Goal: Task Accomplishment & Management: Manage account settings

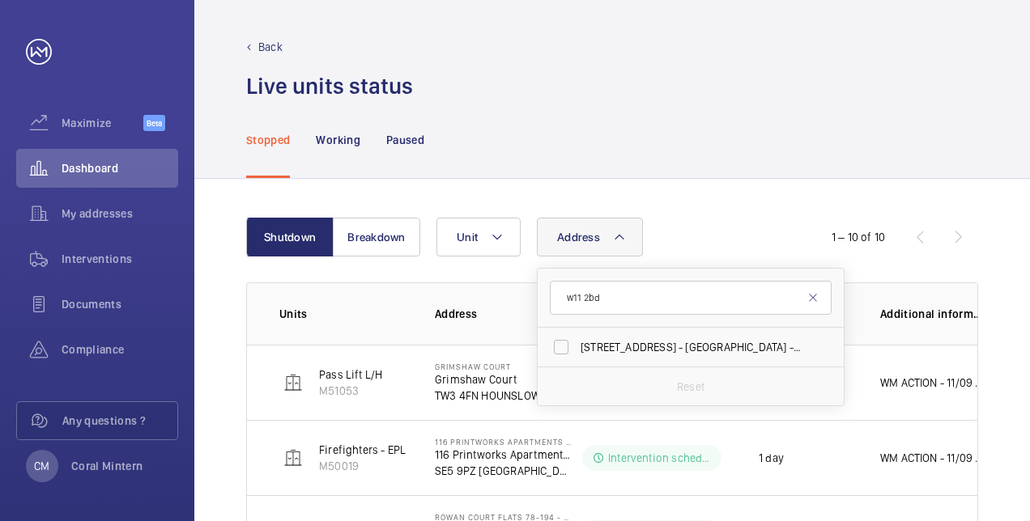
type input "w11 2bd"
click at [675, 351] on span "[STREET_ADDRESS]" at bounding box center [692, 347] width 223 height 16
click at [577, 351] on input "[STREET_ADDRESS]" at bounding box center [561, 347] width 32 height 32
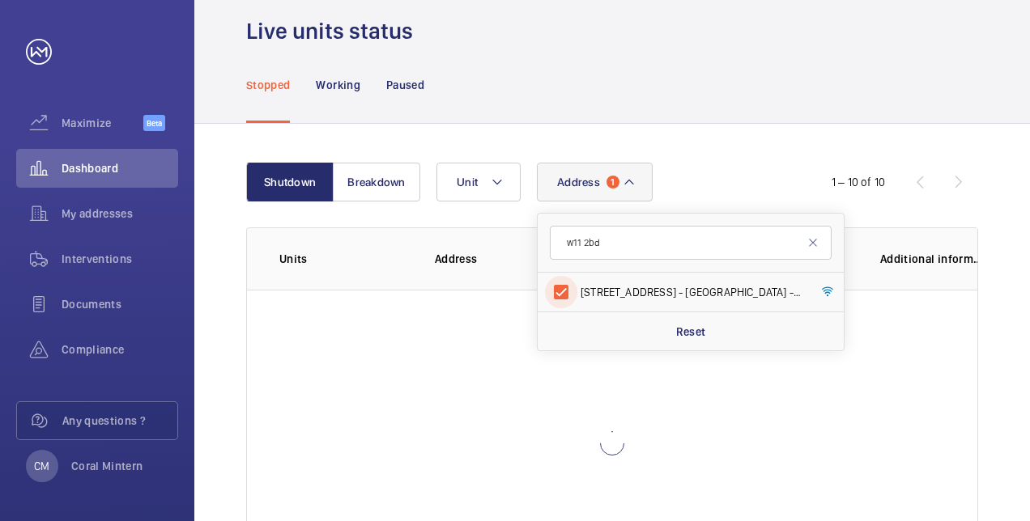
scroll to position [81, 0]
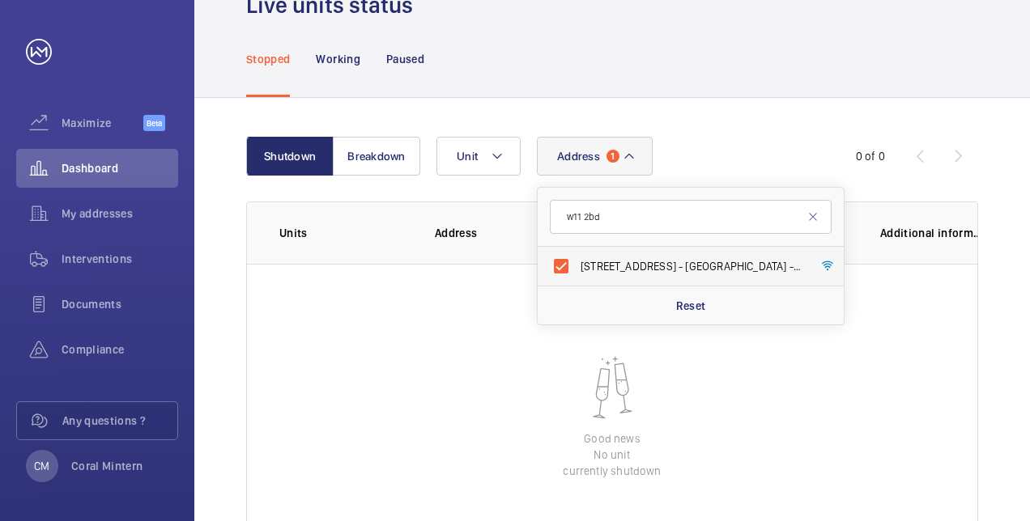
click at [592, 275] on label "[STREET_ADDRESS]" at bounding box center [679, 266] width 282 height 39
click at [577, 275] on input "[STREET_ADDRESS]" at bounding box center [561, 266] width 32 height 32
checkbox input "false"
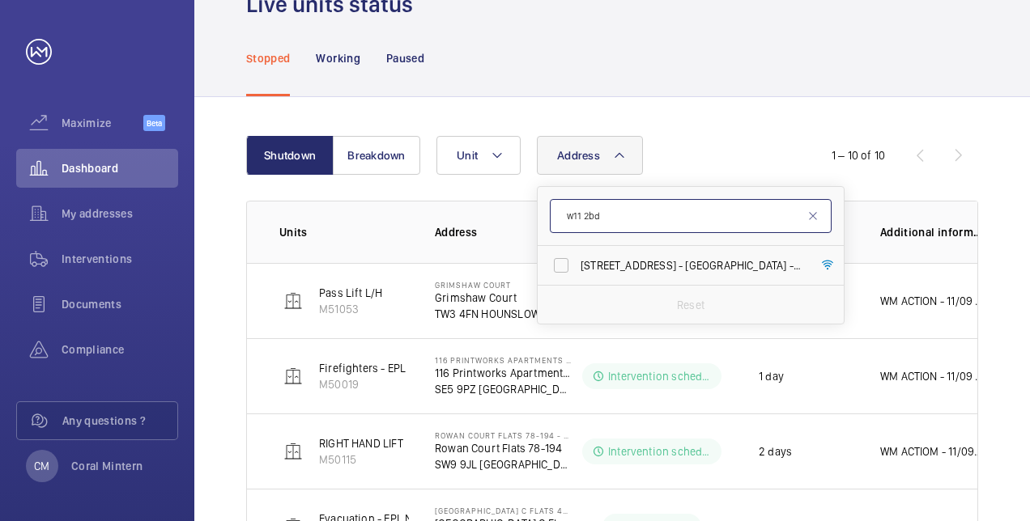
scroll to position [81, 0]
drag, startPoint x: 617, startPoint y: 231, endPoint x: 566, endPoint y: 216, distance: 53.1
click at [566, 216] on input "w11 2bd" at bounding box center [691, 217] width 282 height 34
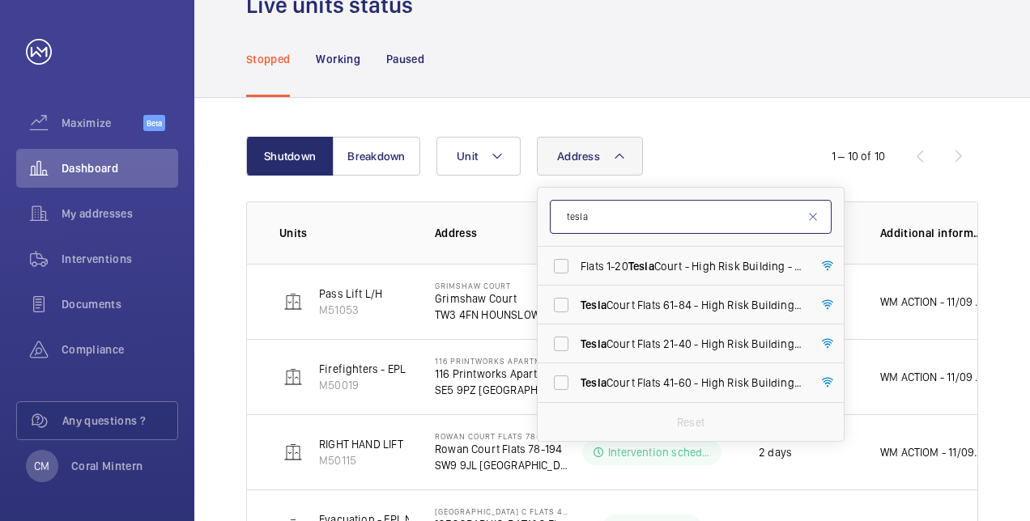
type input "tesla"
click at [639, 260] on span "Tesla" at bounding box center [641, 266] width 26 height 13
click at [577, 259] on input "Flats 1-20 Tesla Court - High Risk Building - Flats [STREET_ADDRESS]" at bounding box center [561, 266] width 32 height 32
checkbox input "true"
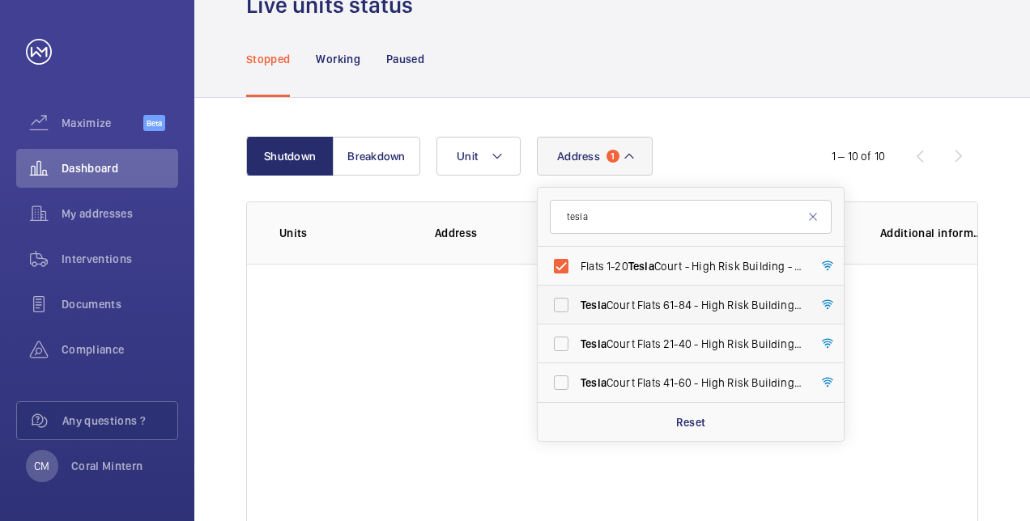
click at [645, 294] on label "Tesla Court Flats [STREET_ADDRESS]" at bounding box center [679, 305] width 282 height 39
click at [577, 294] on input "Tesla Court Flats [STREET_ADDRESS]" at bounding box center [561, 305] width 32 height 32
checkbox input "true"
click at [653, 353] on label "Tesla Court Flats 21-40 - High Risk Building - [STREET_ADDRESS]" at bounding box center [679, 344] width 282 height 39
click at [577, 353] on input "Tesla Court Flats 21-40 - High Risk Building - [STREET_ADDRESS]" at bounding box center [561, 344] width 32 height 32
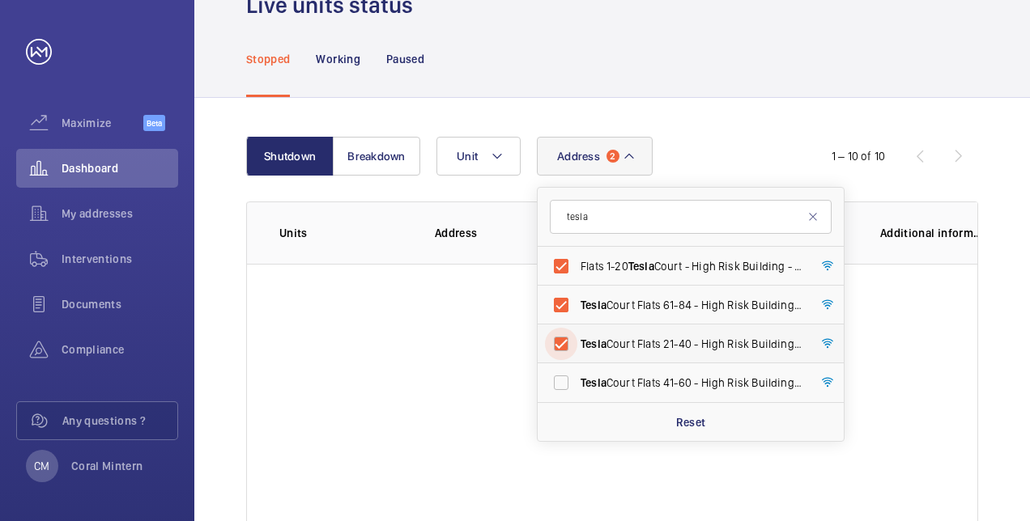
checkbox input "true"
click at [654, 372] on label "Tesla Court Flats [STREET_ADDRESS]" at bounding box center [679, 383] width 282 height 39
click at [577, 372] on input "Tesla Court Flats [STREET_ADDRESS]" at bounding box center [561, 383] width 32 height 32
checkbox input "true"
click at [645, 290] on label "Tesla Court Flats [STREET_ADDRESS]" at bounding box center [679, 305] width 282 height 39
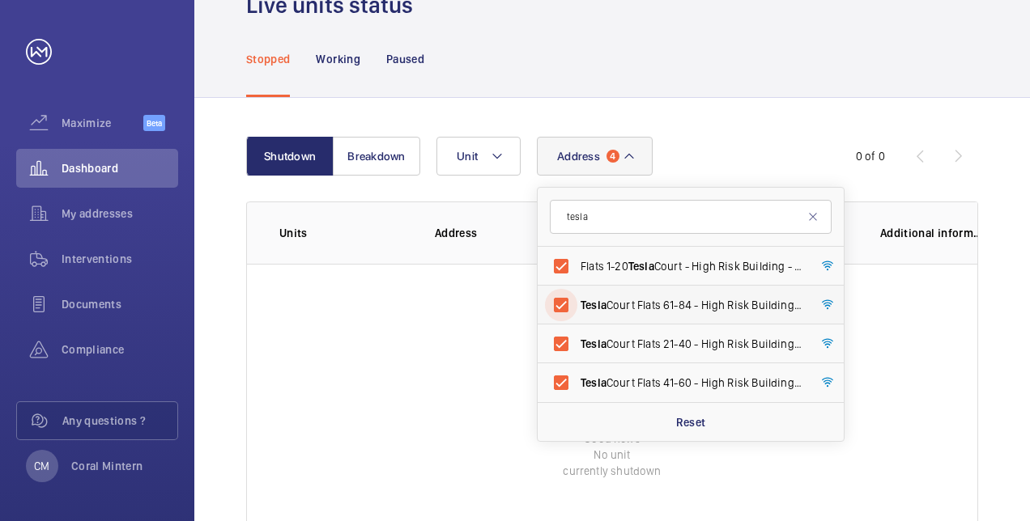
click at [577, 290] on input "Tesla Court Flats [STREET_ADDRESS]" at bounding box center [561, 305] width 32 height 32
checkbox input "false"
click at [654, 266] on span "Tesla" at bounding box center [641, 266] width 26 height 13
click at [577, 266] on input "Flats 1-20 Tesla Court - High Risk Building - Flats [STREET_ADDRESS]" at bounding box center [561, 266] width 32 height 32
checkbox input "false"
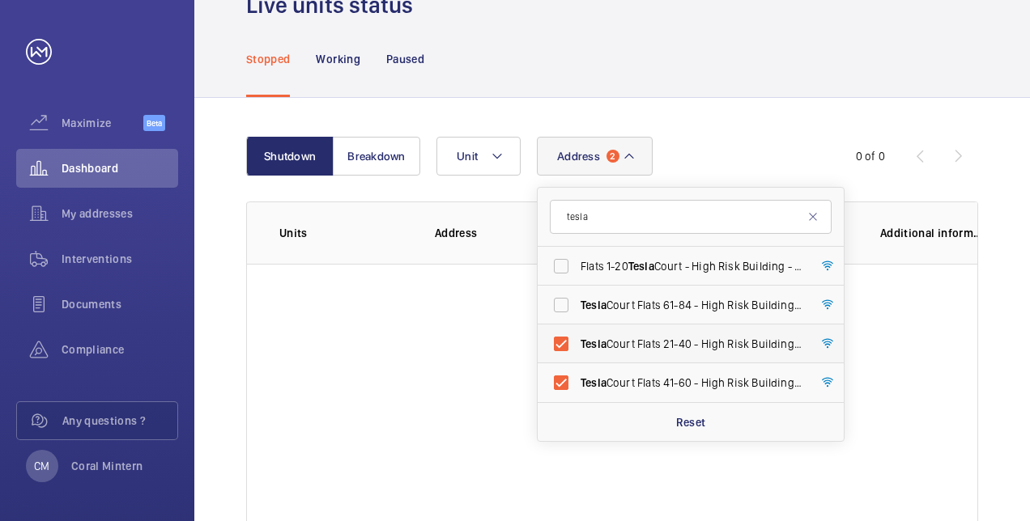
click at [654, 350] on span "Tesla Court Flats 21-40 - High Risk Building - [STREET_ADDRESS]" at bounding box center [692, 344] width 223 height 16
click at [577, 350] on input "Tesla Court Flats 21-40 - High Risk Building - [STREET_ADDRESS]" at bounding box center [561, 344] width 32 height 32
checkbox input "false"
click at [646, 372] on label "Tesla Court Flats [STREET_ADDRESS]" at bounding box center [679, 383] width 282 height 39
click at [577, 372] on input "Tesla Court Flats [STREET_ADDRESS]" at bounding box center [561, 383] width 32 height 32
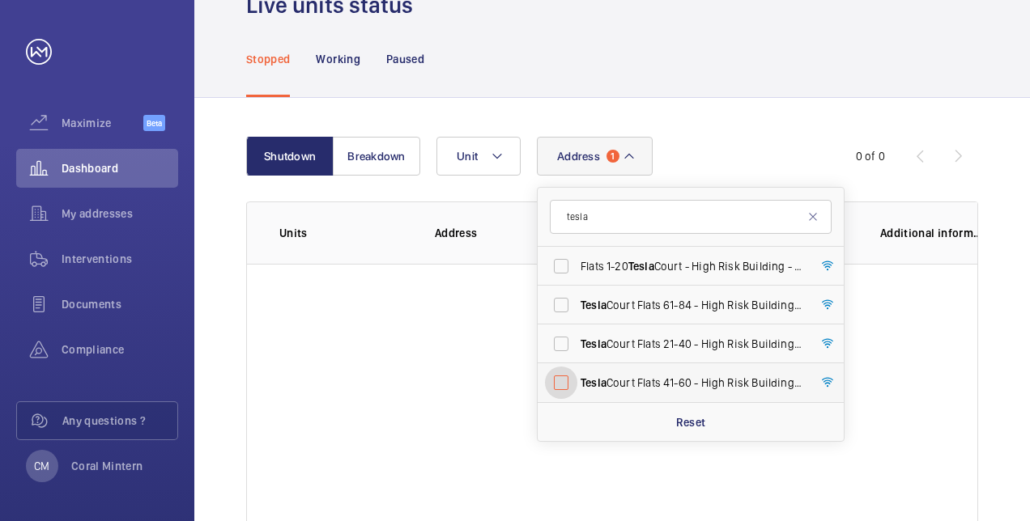
checkbox input "false"
drag, startPoint x: 587, startPoint y: 228, endPoint x: 547, endPoint y: 219, distance: 40.7
click at [564, 219] on input "tesla" at bounding box center [691, 217] width 282 height 34
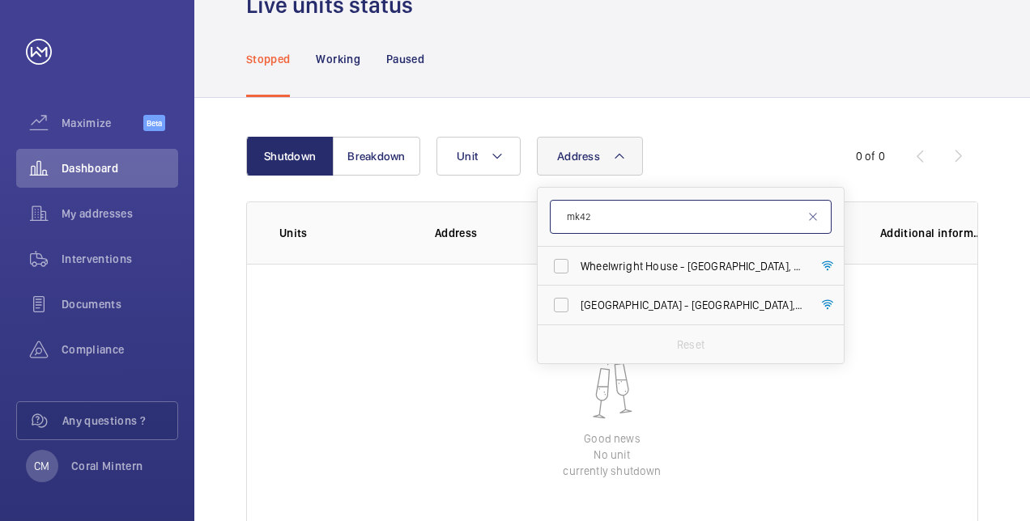
type input "mk42"
click at [691, 269] on span "Wheelwright House - [GEOGRAPHIC_DATA]" at bounding box center [692, 266] width 223 height 16
click at [577, 269] on input "Wheelwright House - [GEOGRAPHIC_DATA]" at bounding box center [561, 266] width 32 height 32
checkbox input "true"
click at [656, 286] on label "[STREET_ADDRESS]" at bounding box center [679, 305] width 282 height 39
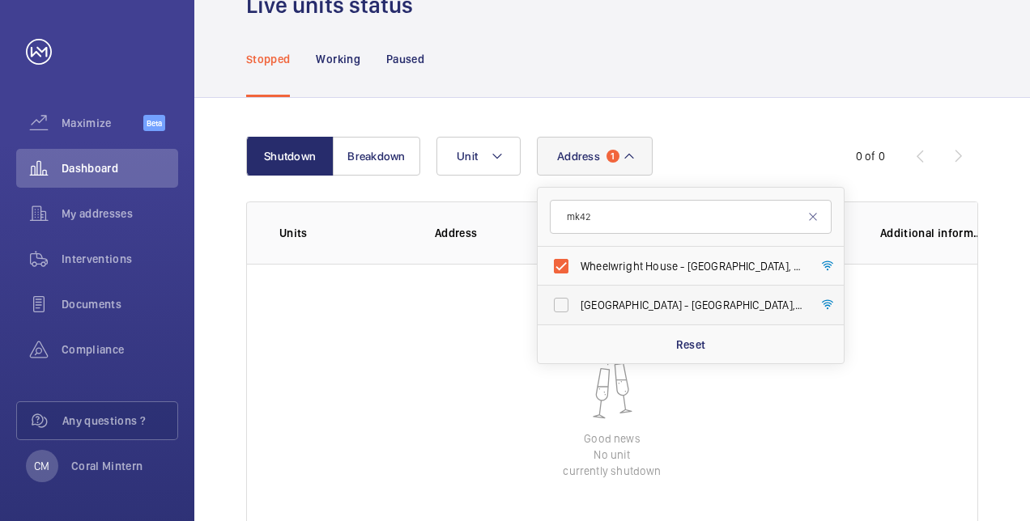
click at [577, 289] on input "[STREET_ADDRESS]" at bounding box center [561, 305] width 32 height 32
checkbox input "true"
click at [652, 270] on span "Wheelwright House - [GEOGRAPHIC_DATA]" at bounding box center [692, 266] width 223 height 16
click at [577, 270] on input "Wheelwright House - [GEOGRAPHIC_DATA]" at bounding box center [561, 266] width 32 height 32
checkbox input "false"
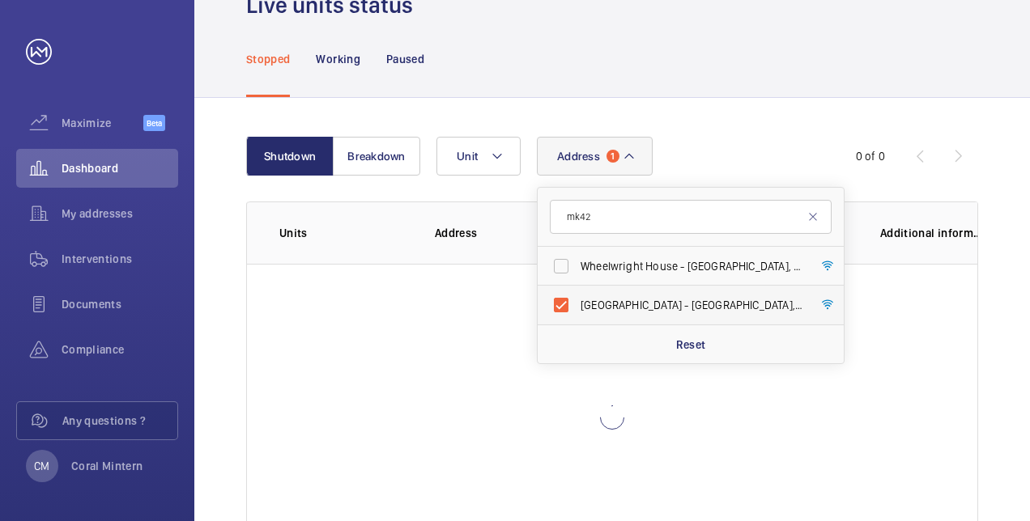
click at [648, 300] on span "[STREET_ADDRESS]" at bounding box center [692, 305] width 223 height 16
click at [577, 300] on input "[STREET_ADDRESS]" at bounding box center [561, 305] width 32 height 32
checkbox input "false"
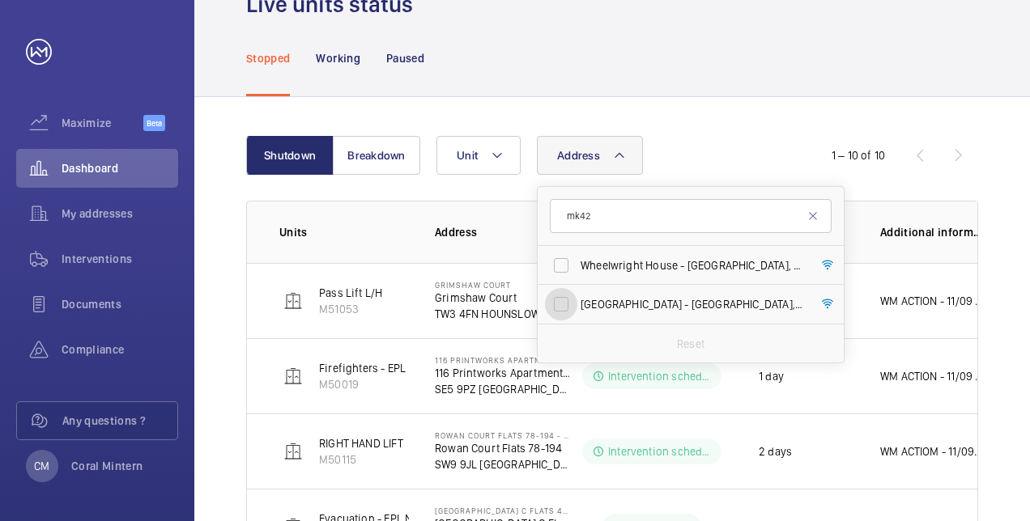
scroll to position [81, 0]
drag, startPoint x: 635, startPoint y: 220, endPoint x: 562, endPoint y: 198, distance: 76.3
click at [562, 198] on form "mk42" at bounding box center [691, 217] width 306 height 59
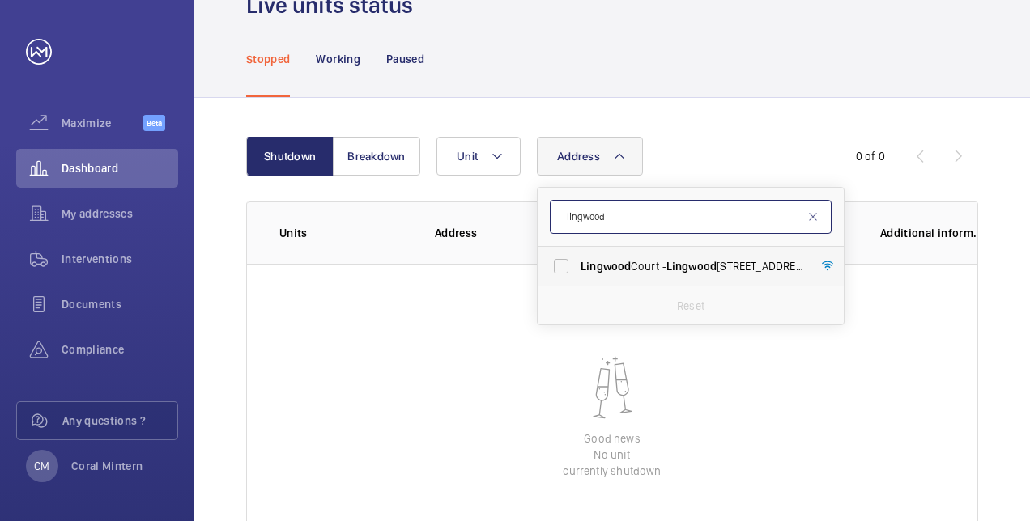
type input "lingwood"
click at [631, 264] on span "Lingwood Court - [GEOGRAPHIC_DATA]" at bounding box center [692, 266] width 223 height 16
click at [577, 264] on input "Lingwood Court - [GEOGRAPHIC_DATA]" at bounding box center [561, 266] width 32 height 32
click at [693, 274] on span "Lingwood Court - [GEOGRAPHIC_DATA]" at bounding box center [692, 266] width 223 height 16
click at [577, 274] on input "Lingwood Court - [GEOGRAPHIC_DATA]" at bounding box center [561, 266] width 32 height 32
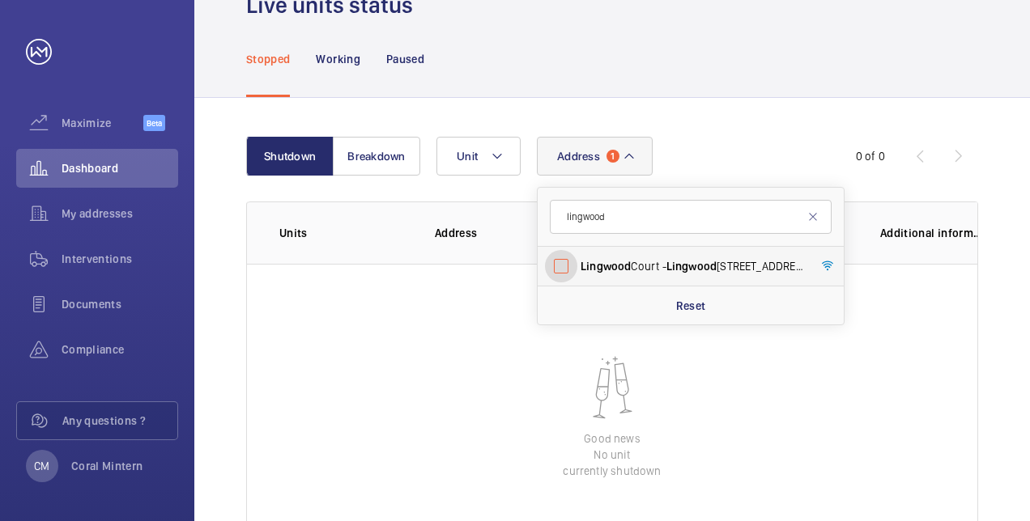
checkbox input "false"
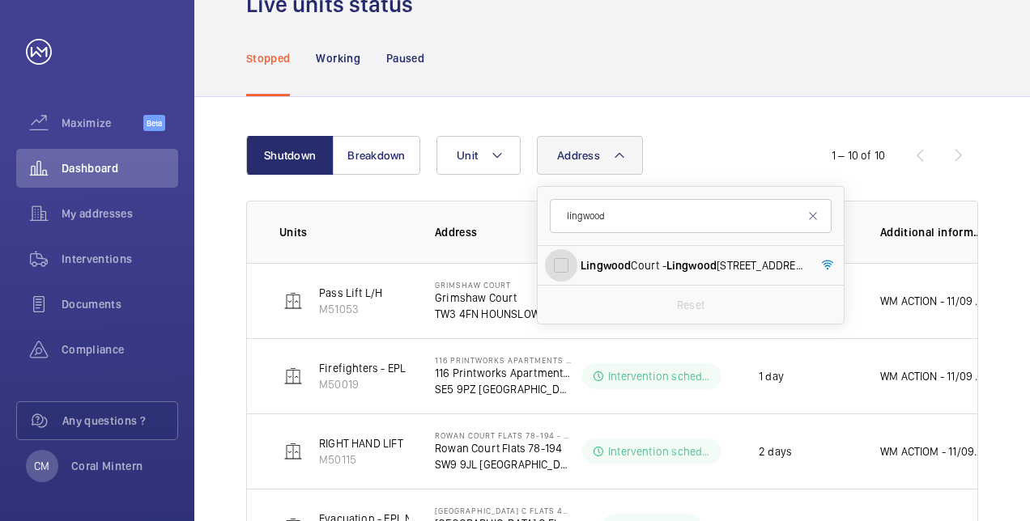
scroll to position [81, 0]
